Goal: Information Seeking & Learning: Learn about a topic

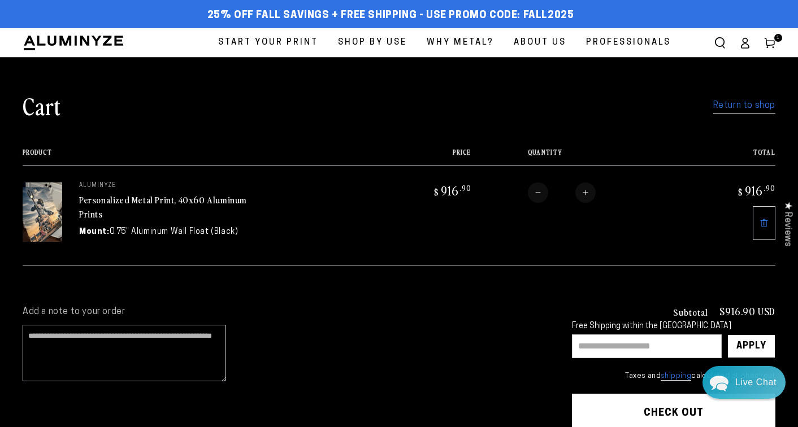
click at [718, 42] on icon "Search our site" at bounding box center [720, 42] width 11 height 11
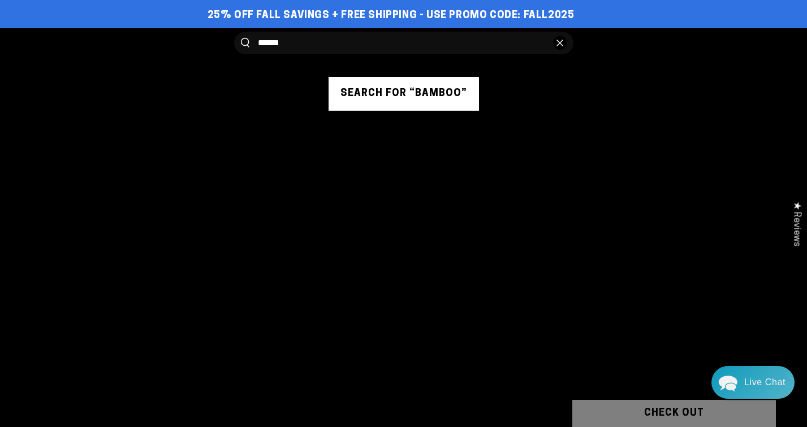
type input "******"
click at [241, 38] on button "Search our site" at bounding box center [245, 43] width 8 height 10
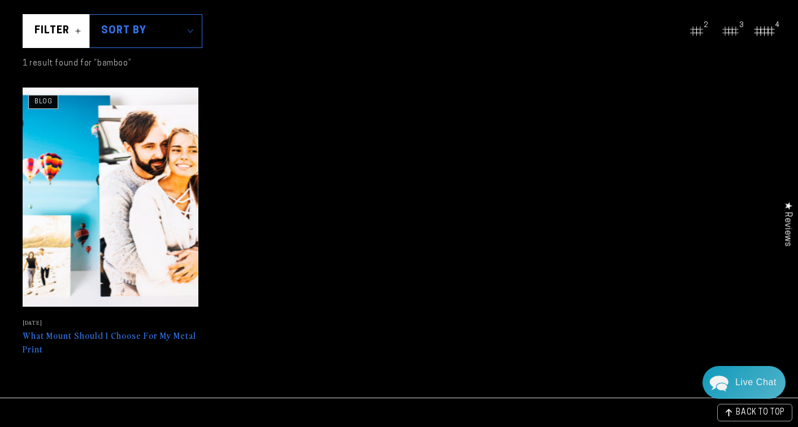
scroll to position [181, 0]
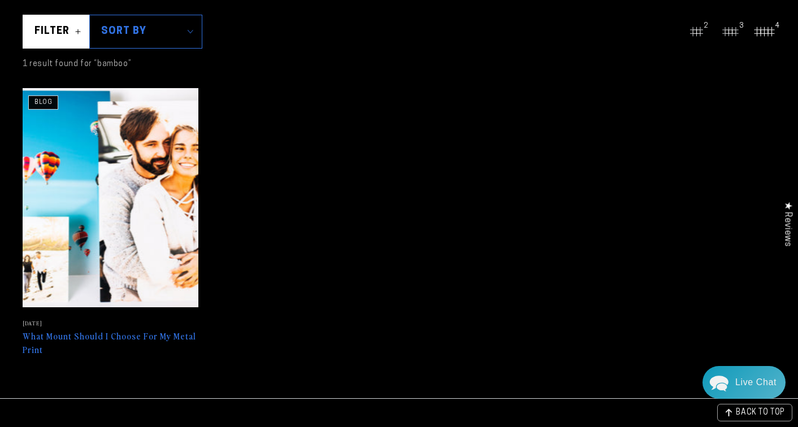
click at [153, 334] on link "What Mount Should I Choose For My Metal Print" at bounding box center [111, 223] width 176 height 270
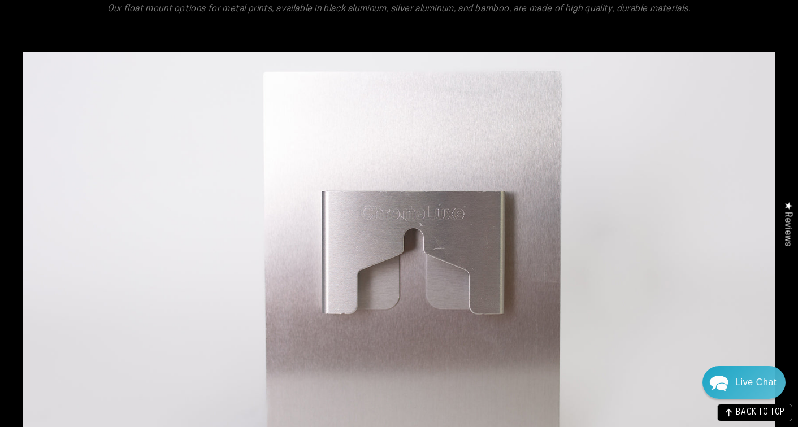
scroll to position [2413, 0]
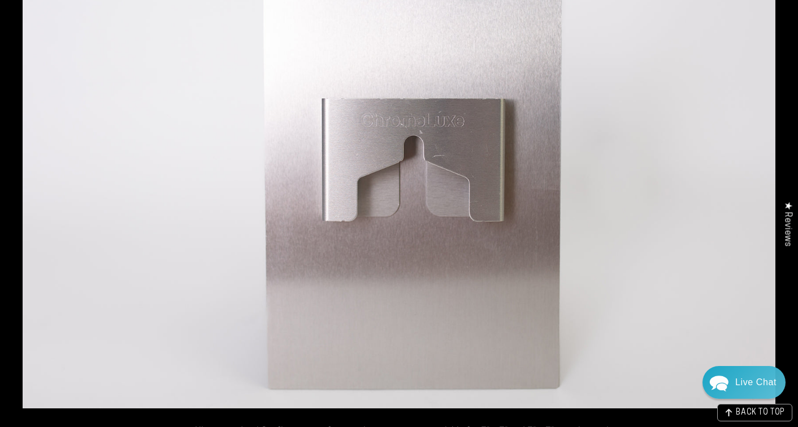
click at [653, 163] on img at bounding box center [399, 183] width 753 height 449
